Goal: Information Seeking & Learning: Learn about a topic

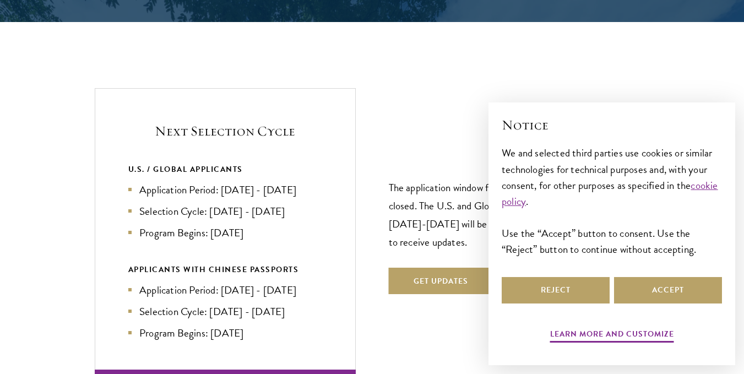
scroll to position [2259, 0]
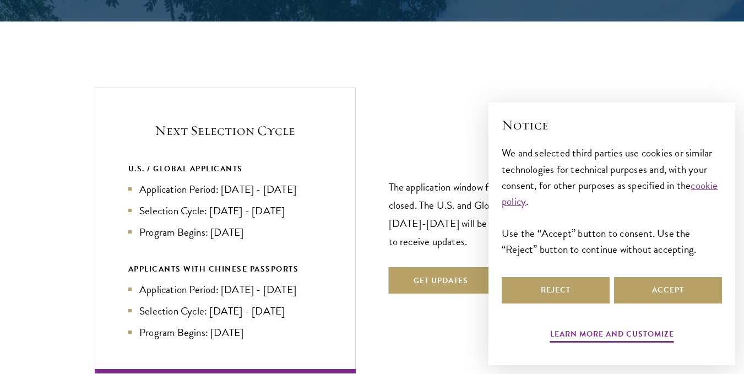
click at [215, 181] on li "Application Period: [DATE] - [DATE]" at bounding box center [225, 189] width 194 height 16
drag, startPoint x: 215, startPoint y: 168, endPoint x: 274, endPoint y: 173, distance: 59.1
click at [274, 181] on li "Application Period: [DATE] - [DATE]" at bounding box center [225, 189] width 194 height 16
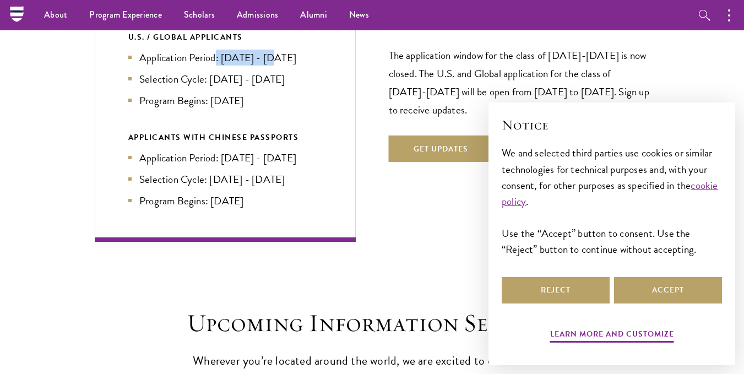
scroll to position [2391, 0]
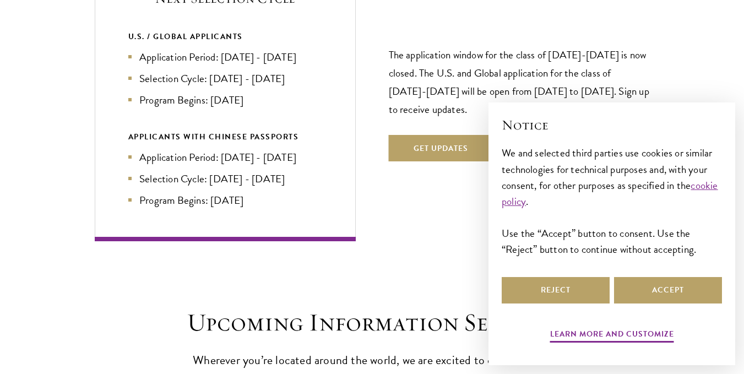
click at [279, 167] on ul "Application Period: [DATE] - [DATE] Selection Cycle: [DATE] - [DATE] Program Be…" at bounding box center [225, 178] width 194 height 59
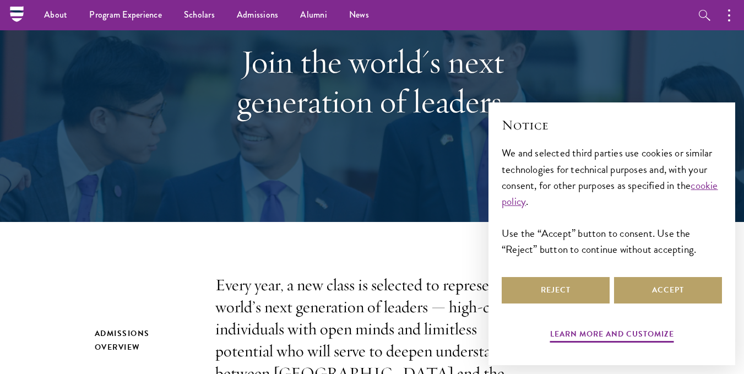
scroll to position [0, 0]
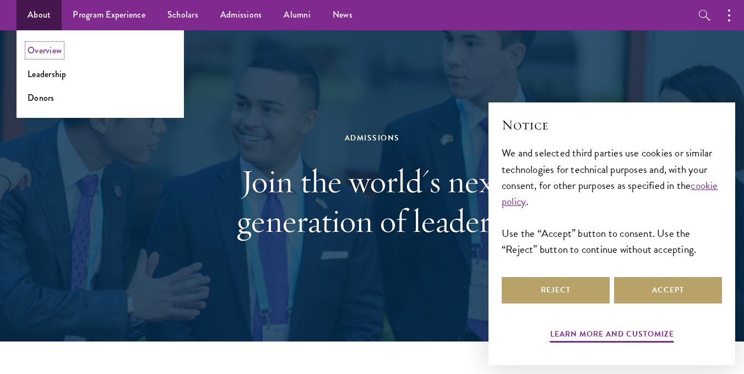
click at [50, 56] on link "Overview" at bounding box center [45, 50] width 34 height 13
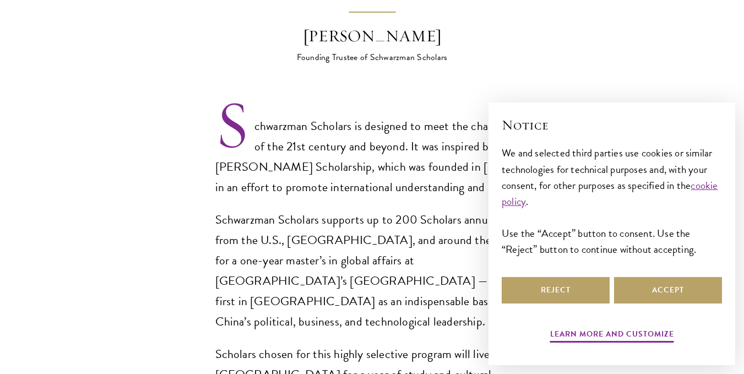
scroll to position [728, 0]
